Goal: Find specific page/section: Find specific page/section

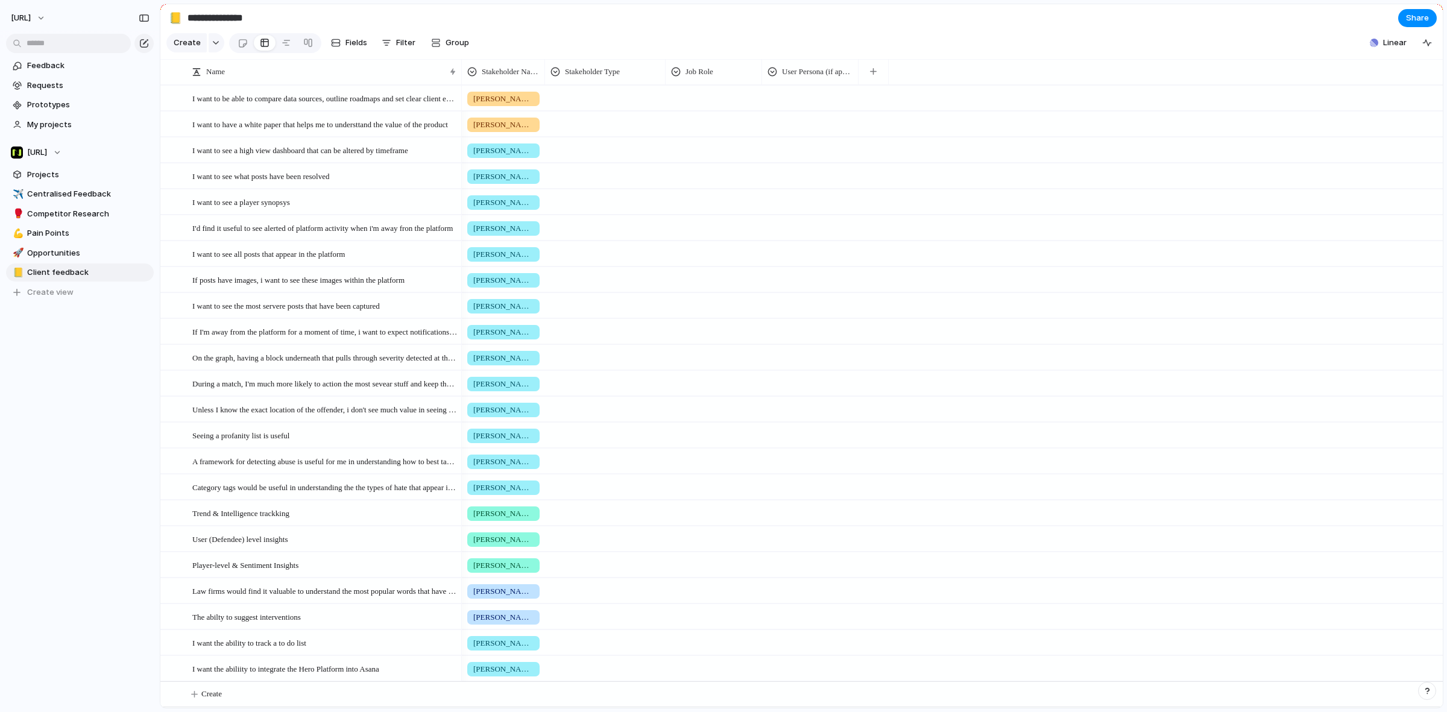
click at [699, 25] on div "Product Manager Head of Diversity Designer" at bounding box center [723, 356] width 1447 height 712
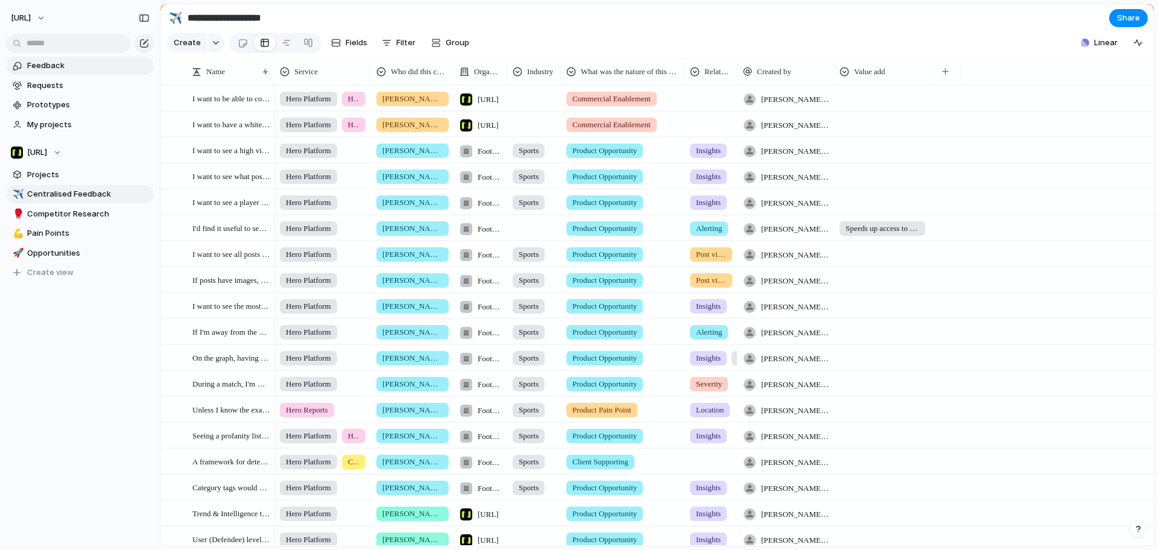
click at [119, 69] on span "Feedback" at bounding box center [88, 66] width 122 height 12
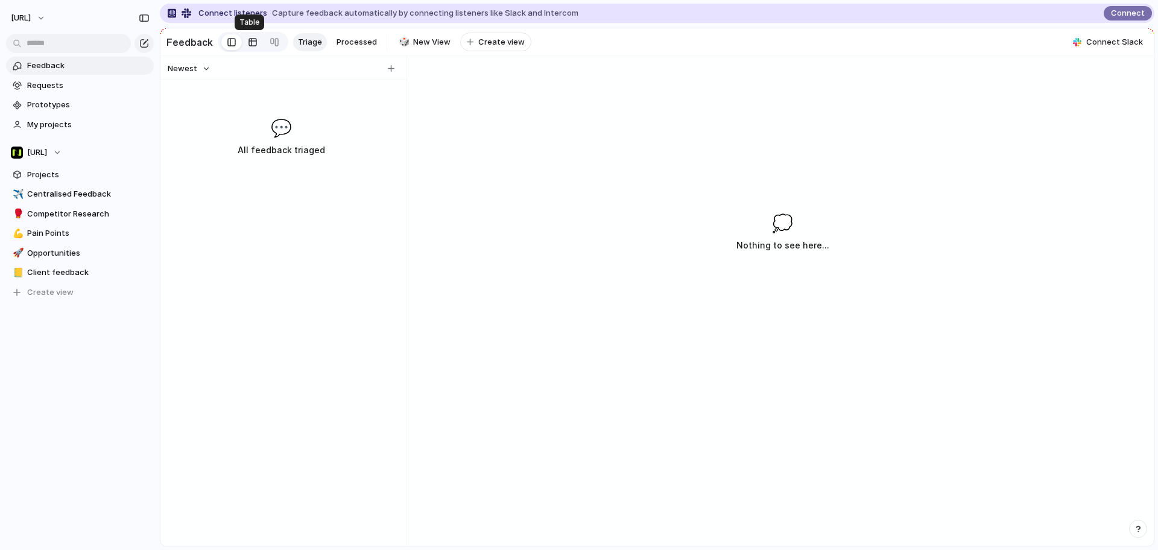
click at [248, 48] on div at bounding box center [253, 42] width 10 height 19
click at [236, 48] on link at bounding box center [231, 42] width 21 height 19
click at [393, 72] on div "button" at bounding box center [391, 68] width 7 height 7
click at [388, 72] on div "button" at bounding box center [391, 68] width 7 height 7
click at [171, 226] on div "Newest 💬 All feedback triaged" at bounding box center [280, 301] width 241 height 490
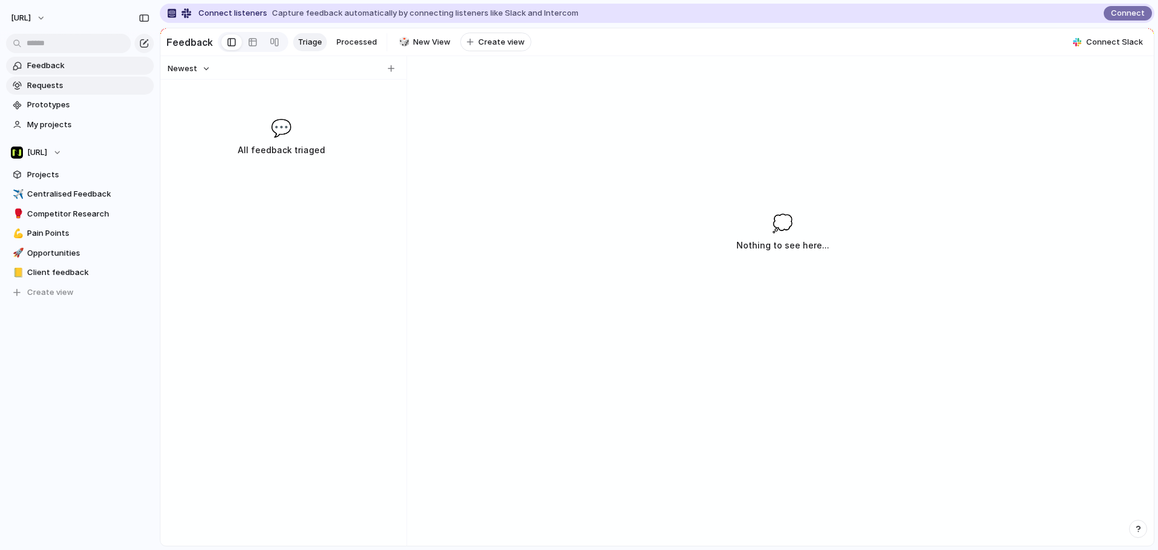
click at [93, 90] on span "Requests" at bounding box center [88, 86] width 122 height 12
